Goal: Task Accomplishment & Management: Use online tool/utility

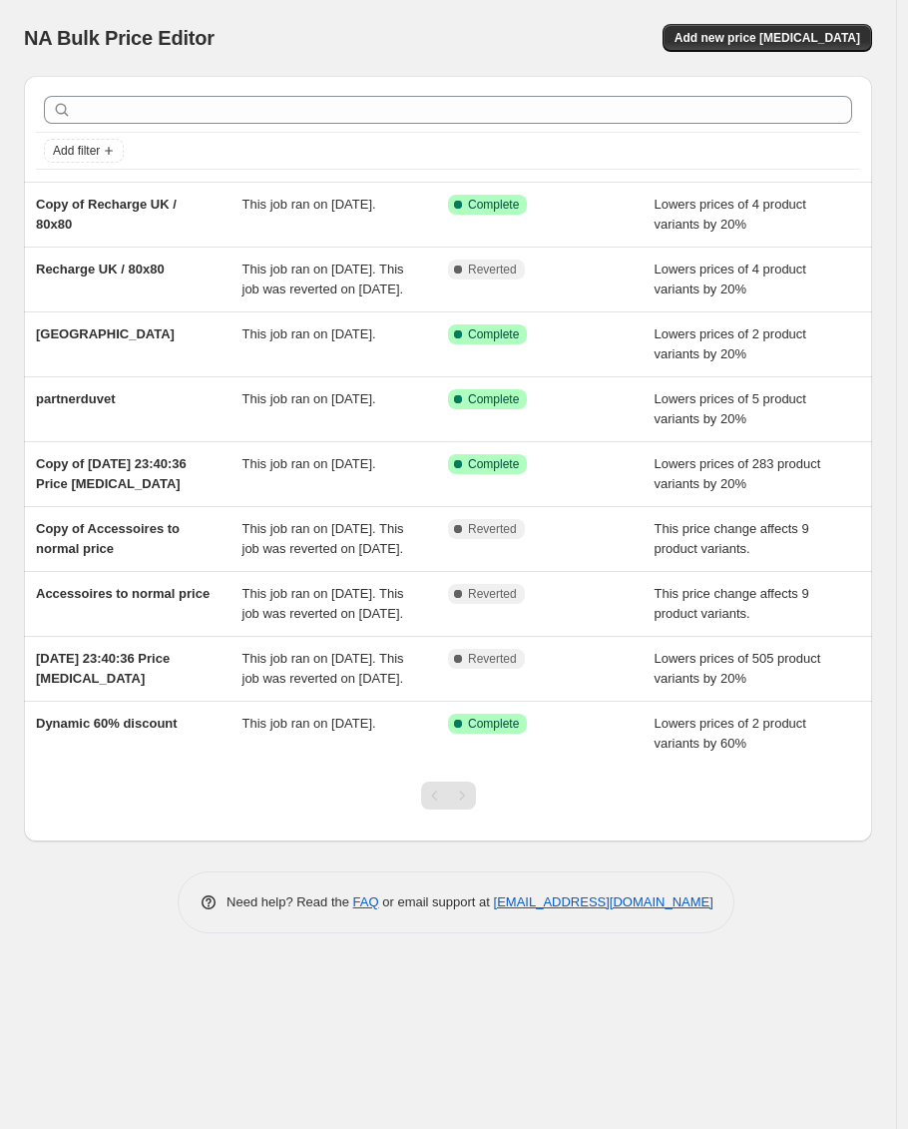
click at [837, 21] on div "NA Bulk Price Editor. This page is ready NA Bulk Price Editor Add new price [ME…" at bounding box center [448, 38] width 848 height 76
click at [835, 27] on button "Add new price [MEDICAL_DATA]" at bounding box center [768, 38] width 210 height 28
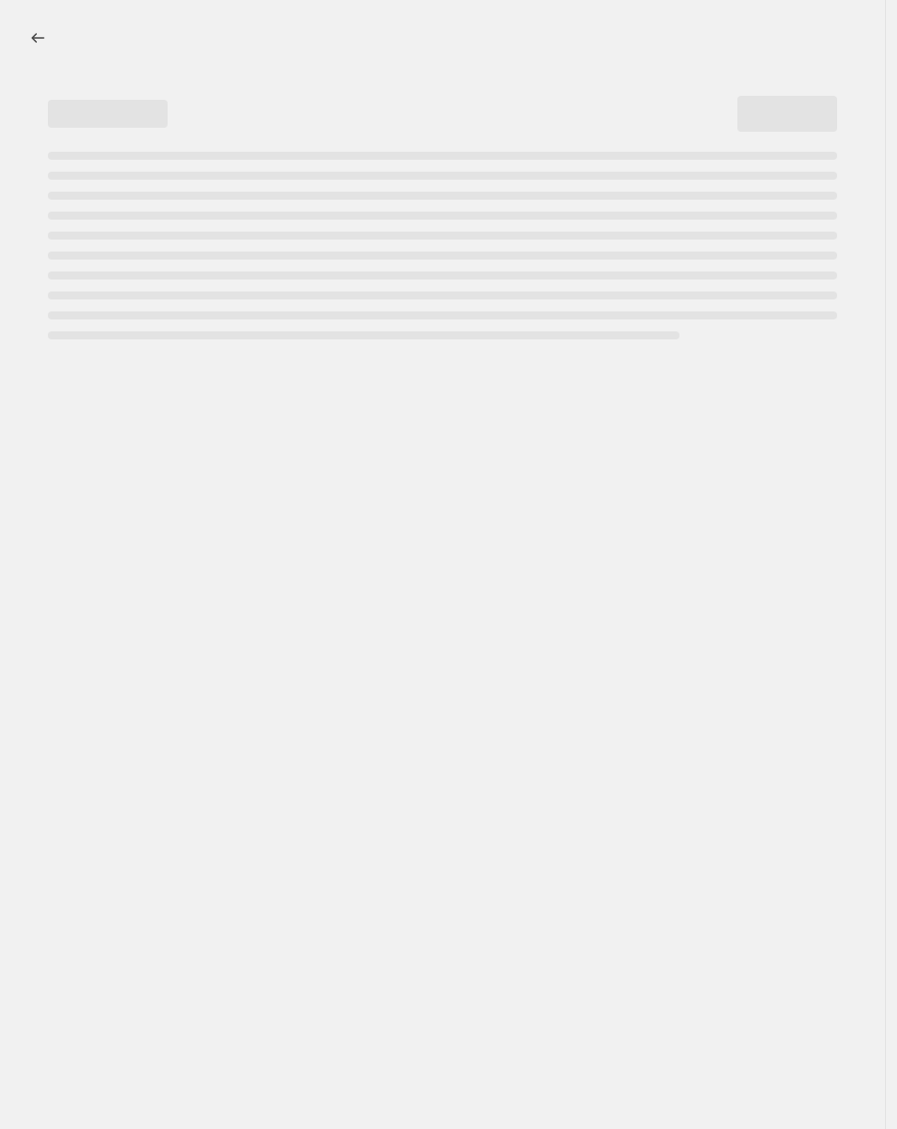
select select "percentage"
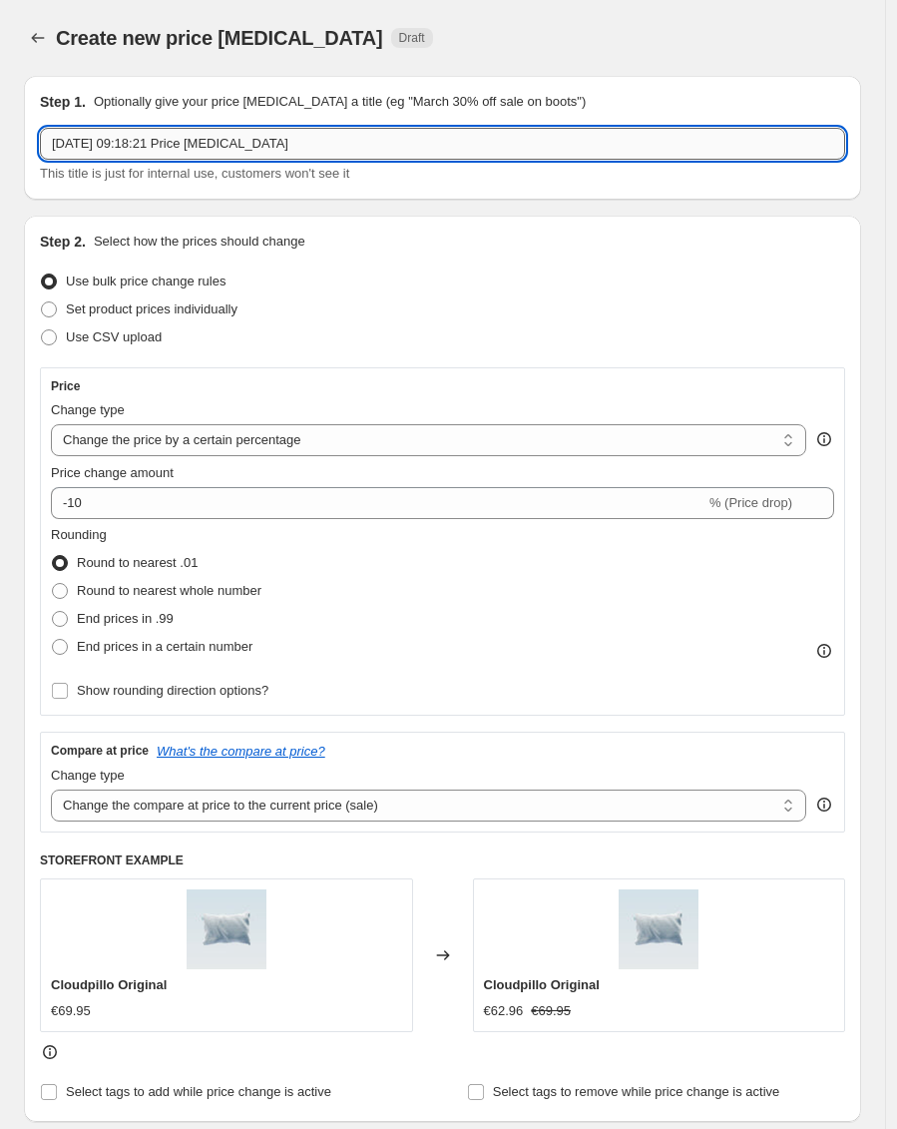
click at [166, 145] on input "[DATE] 09:18:21 Price [MEDICAL_DATA]" at bounding box center [442, 144] width 805 height 32
type input "Splittopper new size"
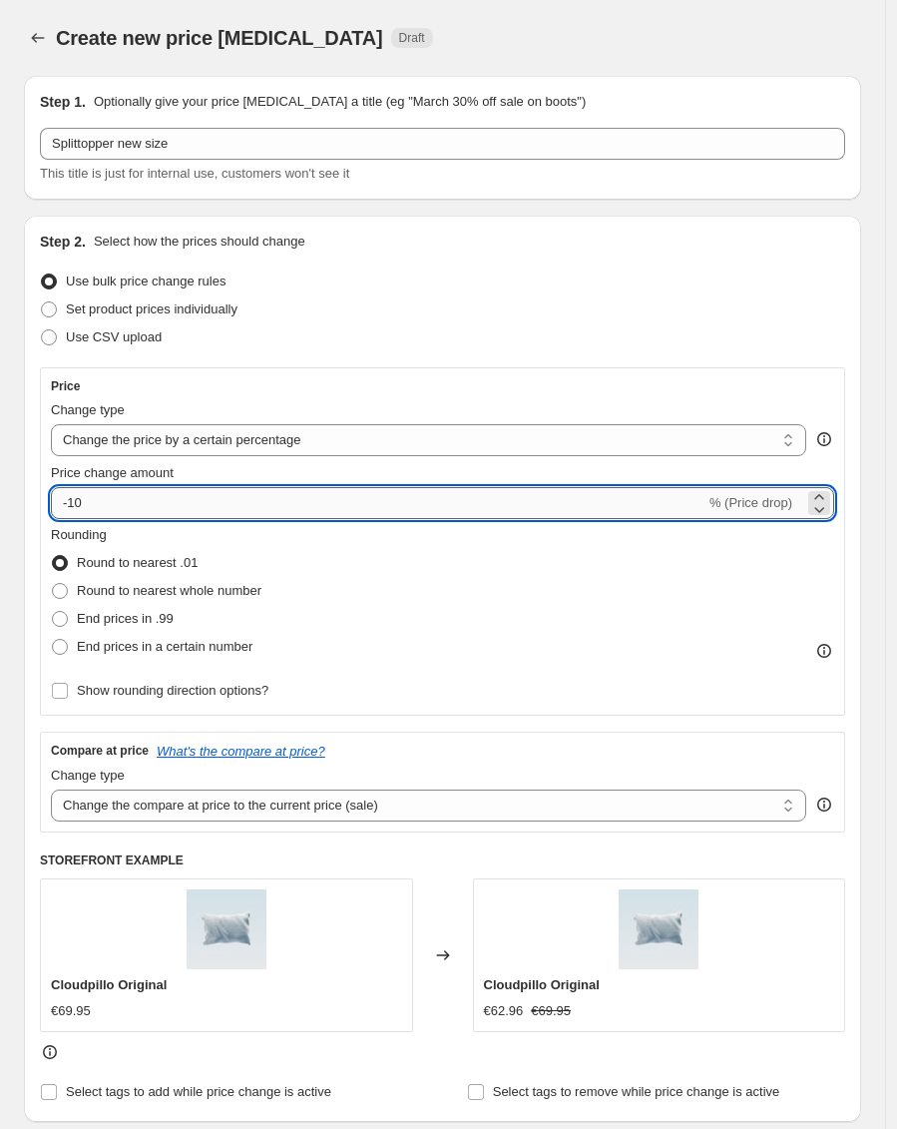
click at [72, 506] on input "-10" at bounding box center [378, 503] width 655 height 32
type input "-20"
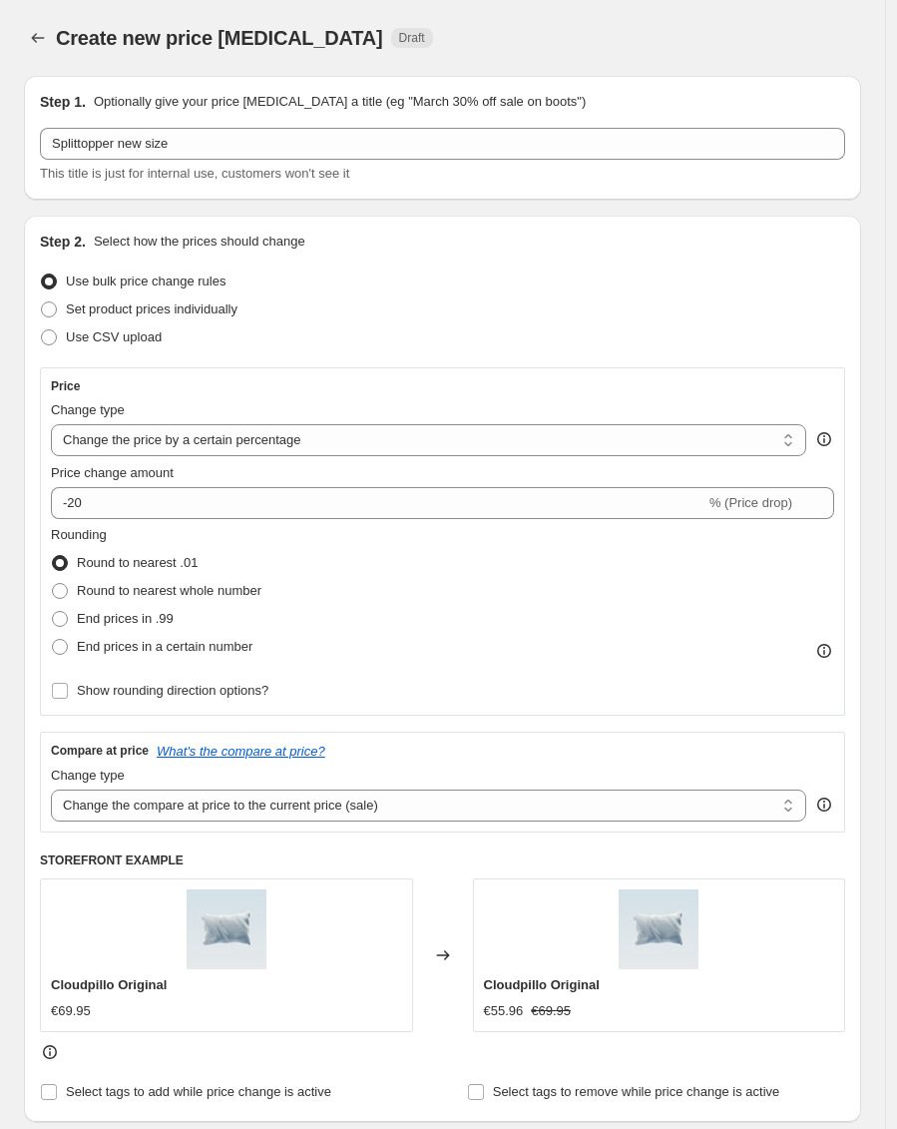
scroll to position [652, 0]
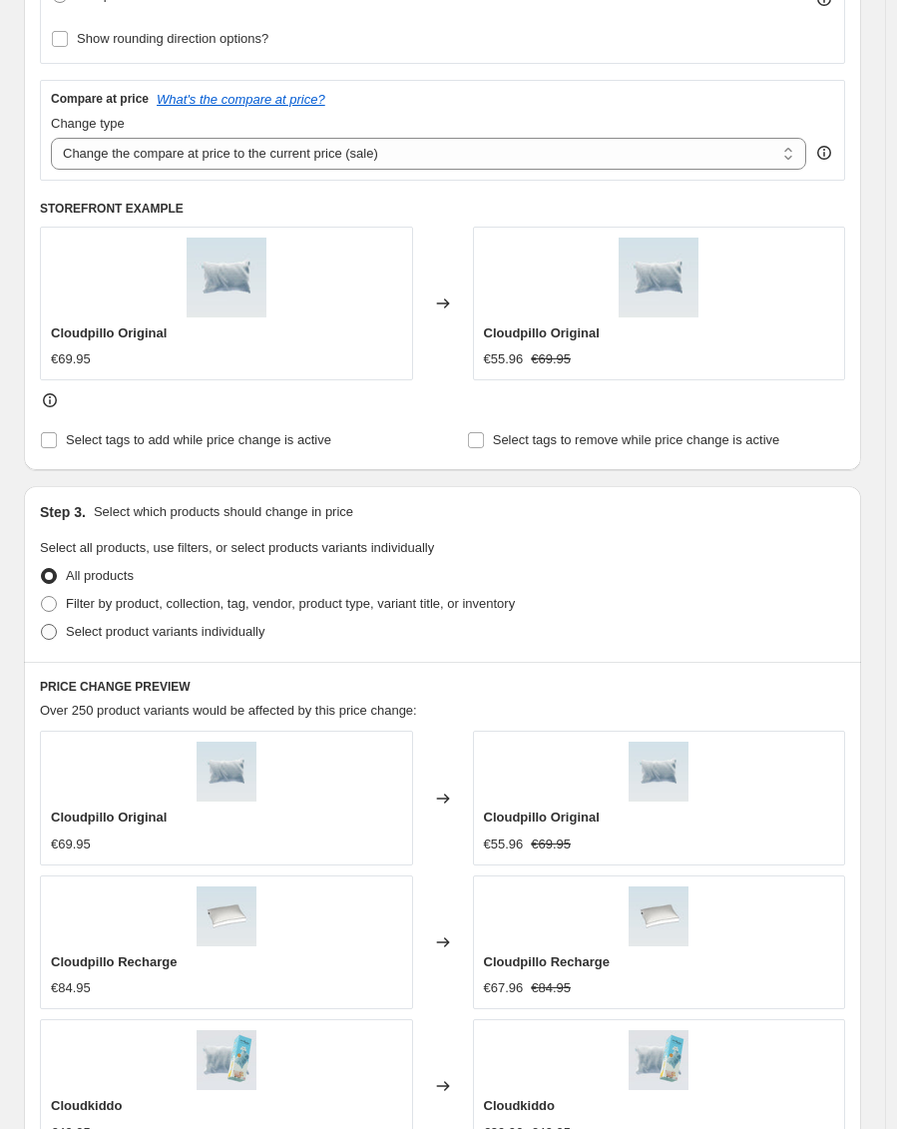
click at [210, 633] on span "Select product variants individually" at bounding box center [165, 631] width 199 height 15
click at [42, 625] on input "Select product variants individually" at bounding box center [41, 624] width 1 height 1
radio input "true"
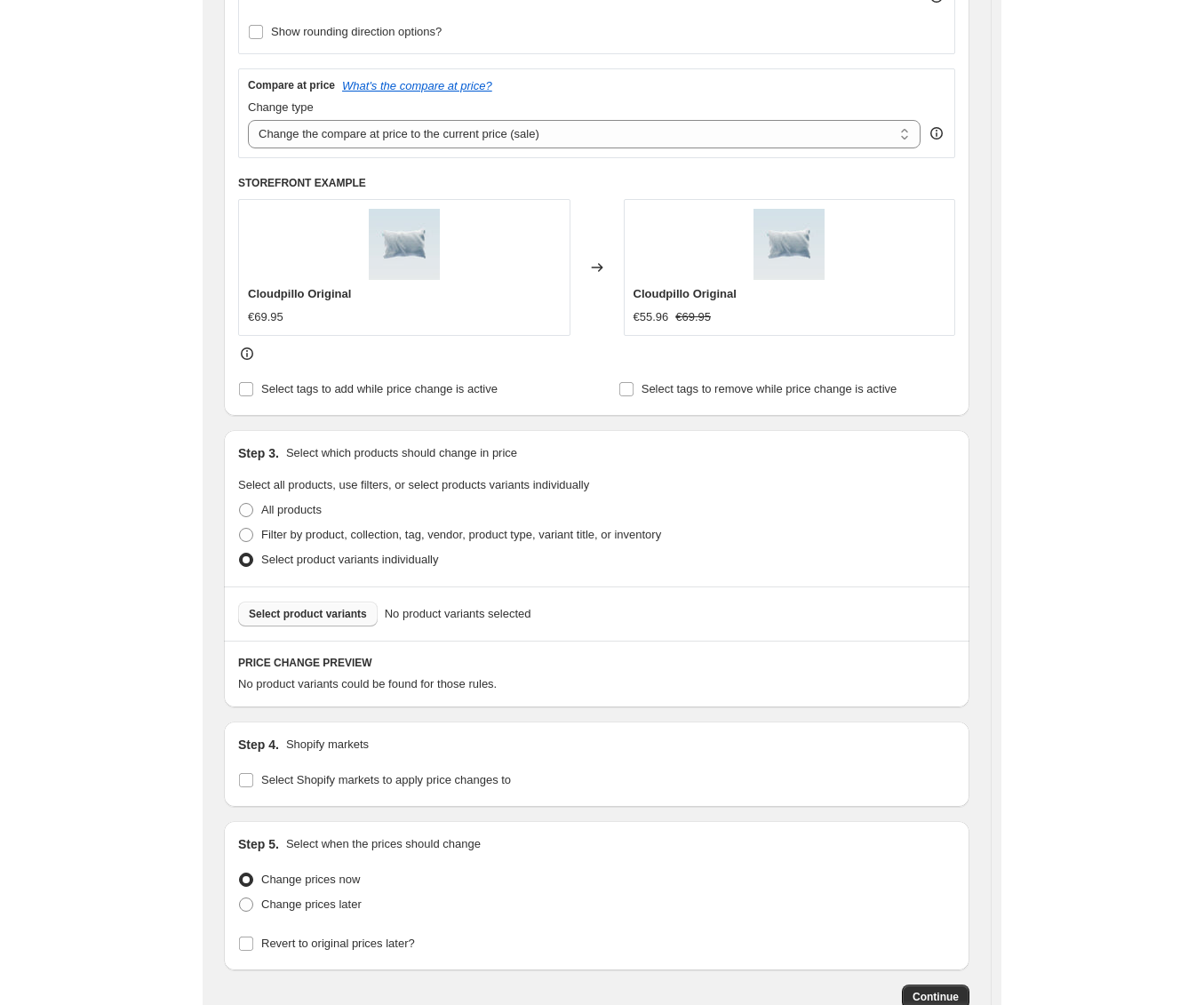
scroll to position [584, 0]
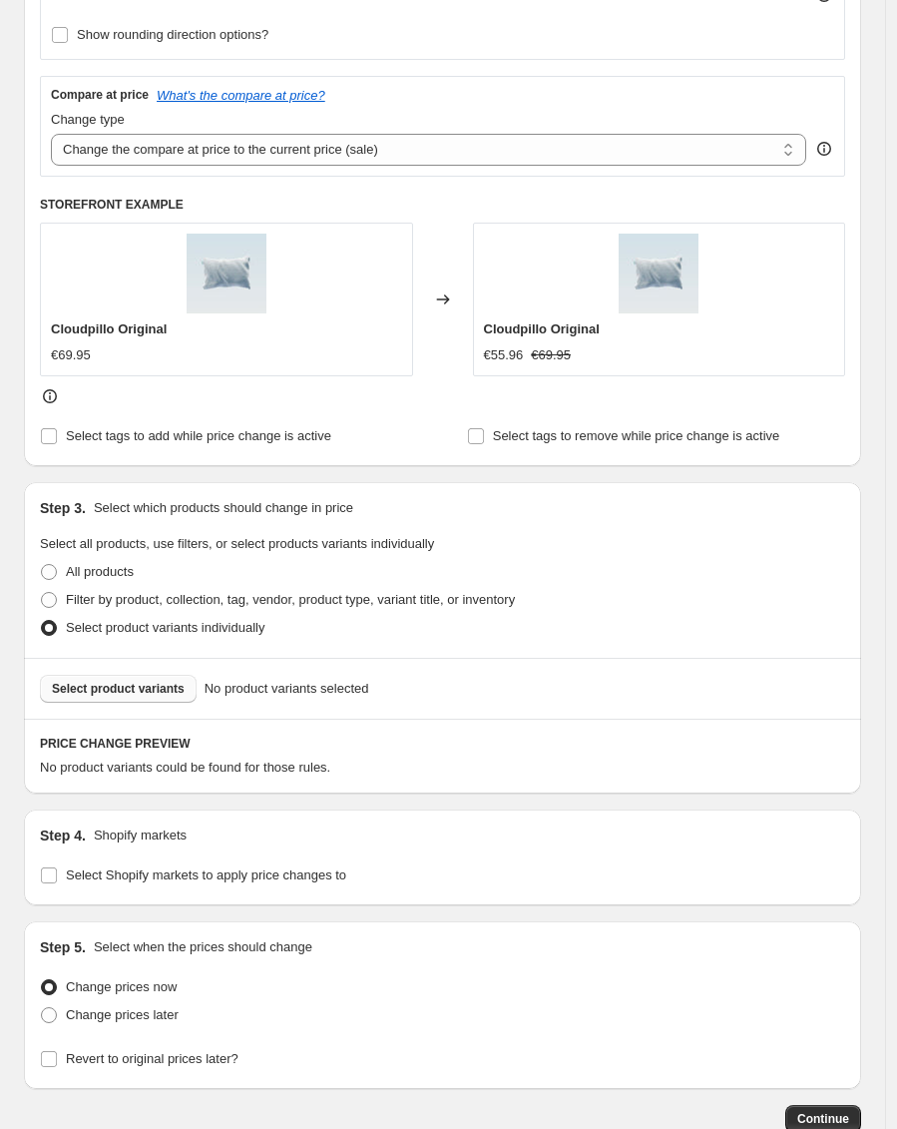
click at [152, 675] on button "Select product variants" at bounding box center [118, 689] width 157 height 28
